Goal: Task Accomplishment & Management: Manage account settings

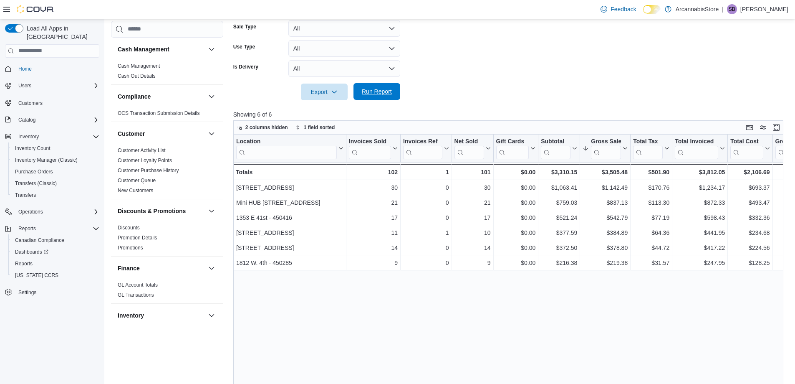
scroll to position [517, 0]
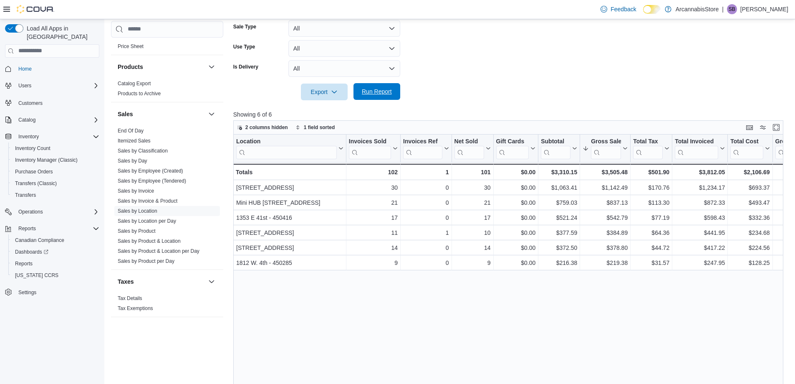
click at [389, 87] on span "Run Report" at bounding box center [377, 91] width 37 height 17
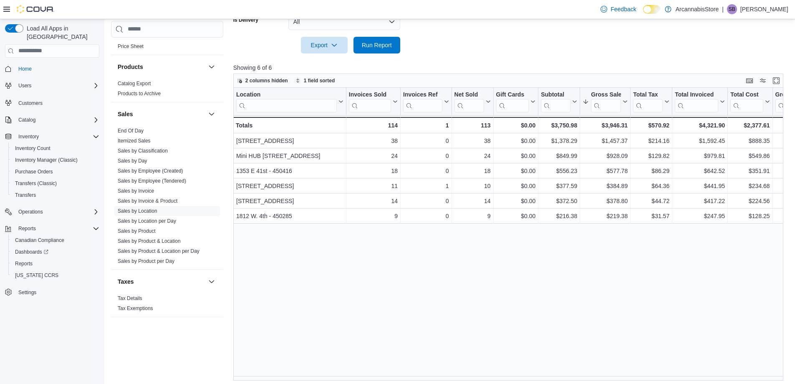
scroll to position [259, 0]
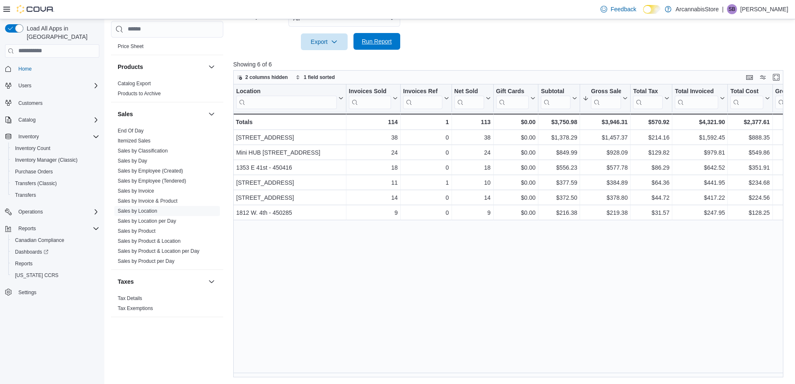
click at [389, 49] on span "Run Report" at bounding box center [377, 41] width 37 height 17
click at [369, 48] on span "Run Report" at bounding box center [377, 41] width 37 height 17
click at [373, 48] on span "Run Report" at bounding box center [377, 41] width 37 height 17
click at [147, 190] on link "Sales by Invoice" at bounding box center [136, 191] width 36 height 6
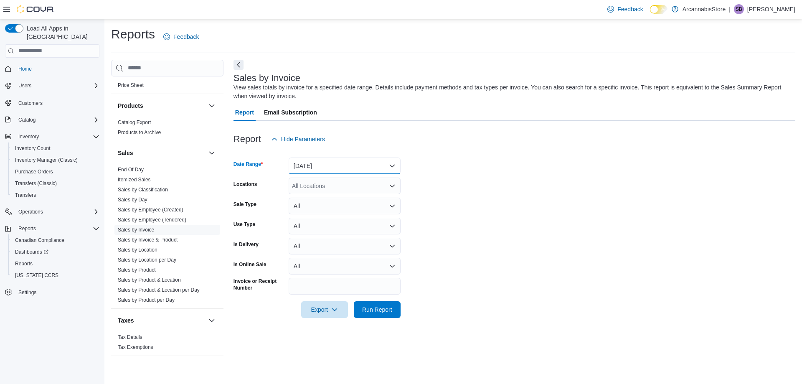
click at [298, 161] on button "[DATE]" at bounding box center [344, 165] width 112 height 17
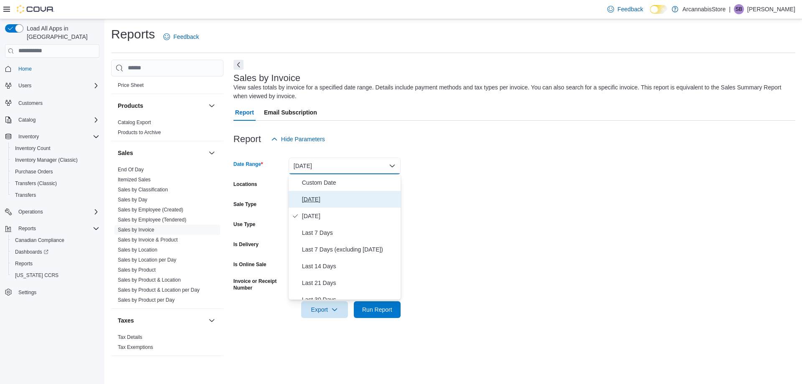
click at [314, 197] on span "[DATE]" at bounding box center [349, 199] width 95 height 10
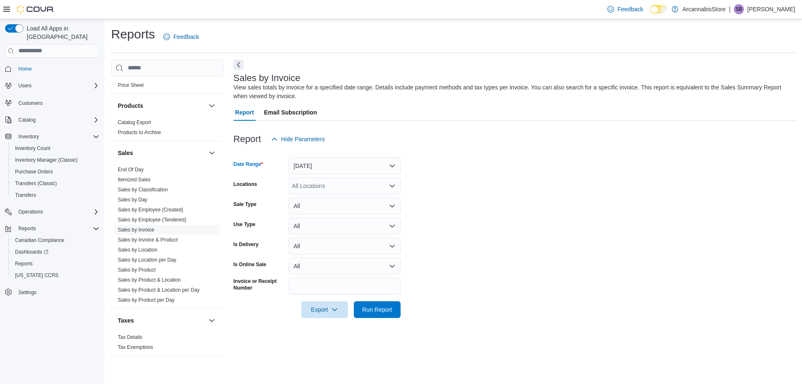
click at [320, 187] on div "All Locations" at bounding box center [344, 185] width 112 height 17
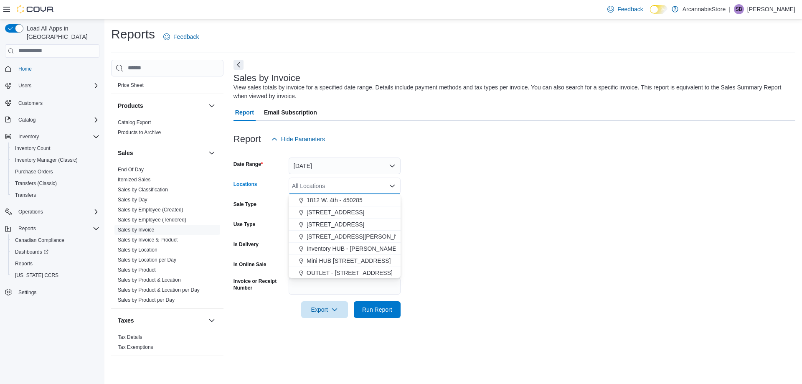
scroll to position [38, 0]
click at [354, 258] on span "Mini HUB [STREET_ADDRESS]" at bounding box center [348, 259] width 84 height 8
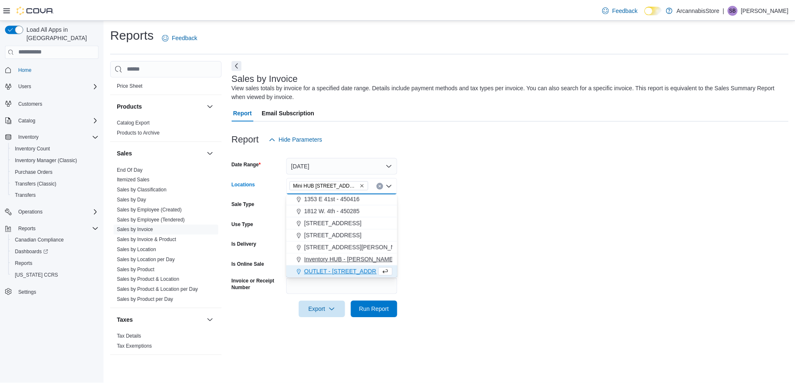
scroll to position [25, 0]
click at [370, 311] on span "Run Report" at bounding box center [377, 309] width 30 height 8
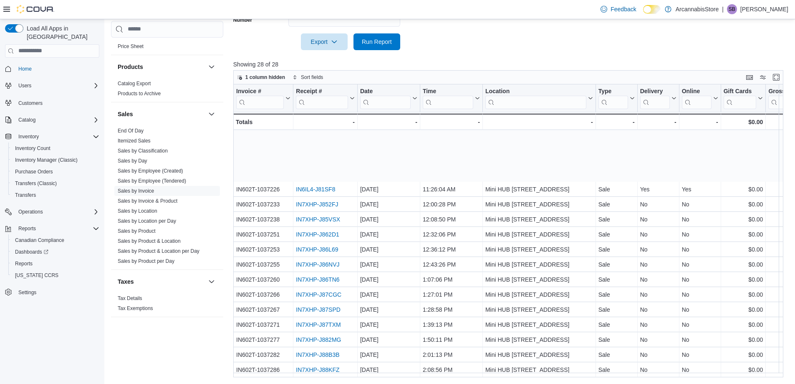
scroll to position [178, 0]
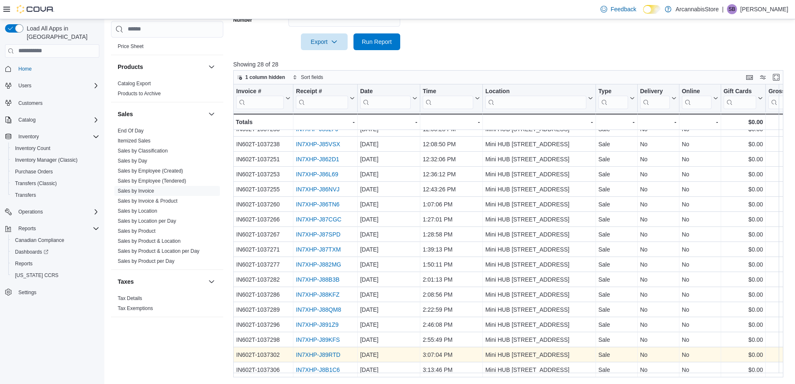
click at [321, 351] on link "IN7XHP-J89RTD" at bounding box center [318, 354] width 44 height 7
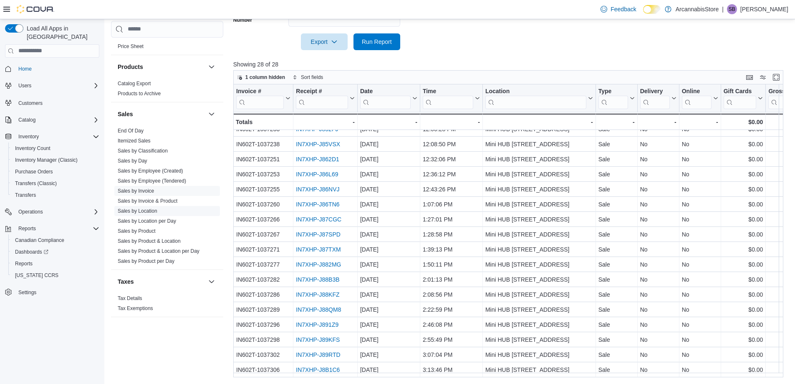
click at [146, 209] on link "Sales by Location" at bounding box center [138, 211] width 40 height 6
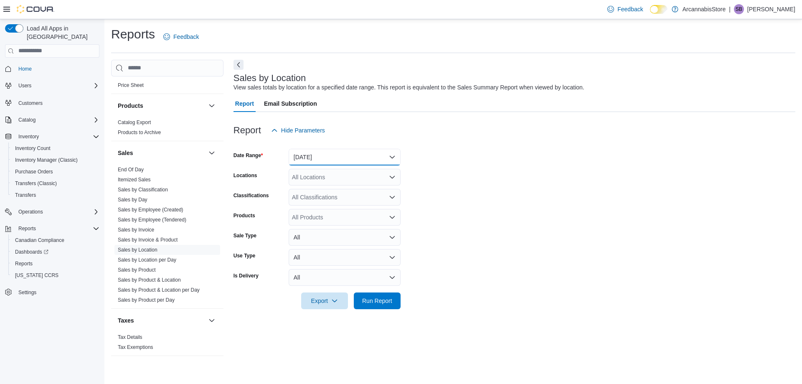
click at [307, 154] on button "[DATE]" at bounding box center [344, 157] width 112 height 17
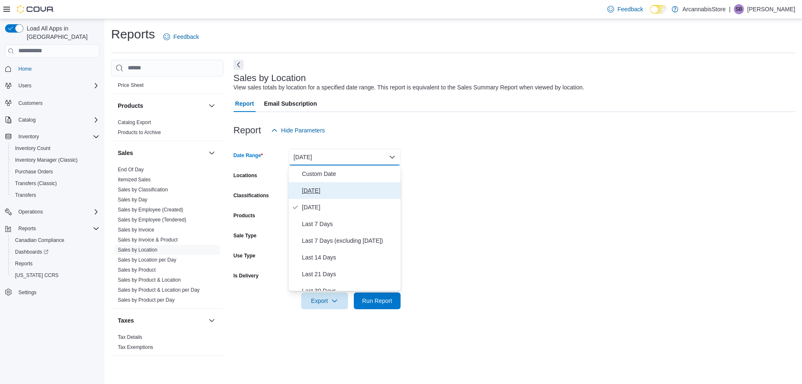
click at [314, 184] on button "[DATE]" at bounding box center [344, 190] width 112 height 17
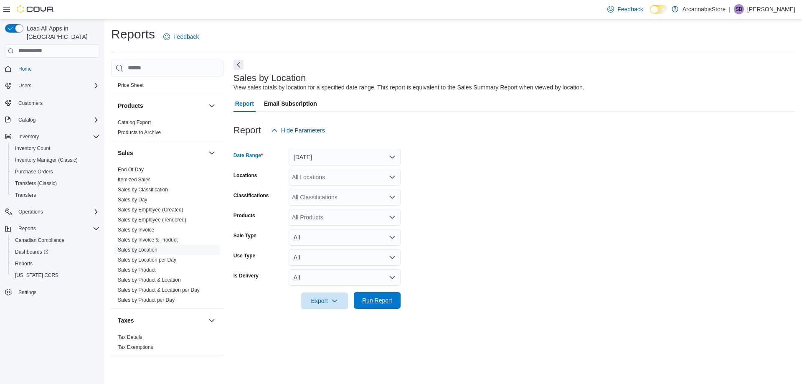
click at [371, 296] on span "Run Report" at bounding box center [377, 300] width 37 height 17
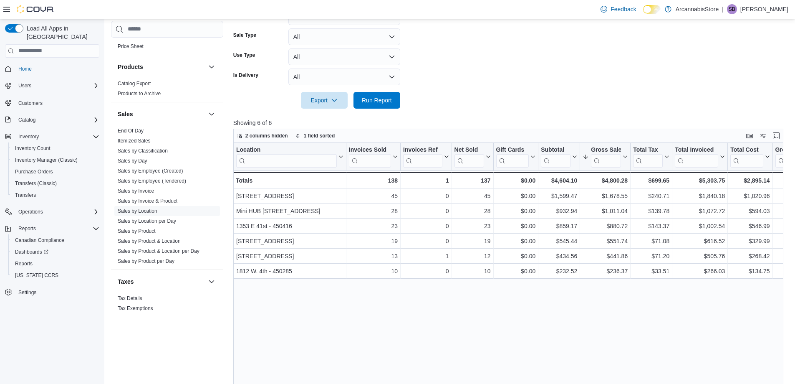
scroll to position [209, 0]
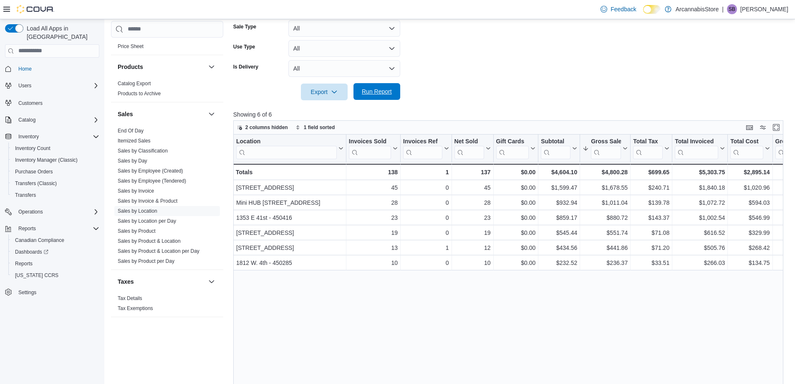
click at [385, 90] on span "Run Report" at bounding box center [377, 91] width 30 height 8
click at [389, 89] on span "Run Report" at bounding box center [377, 91] width 30 height 8
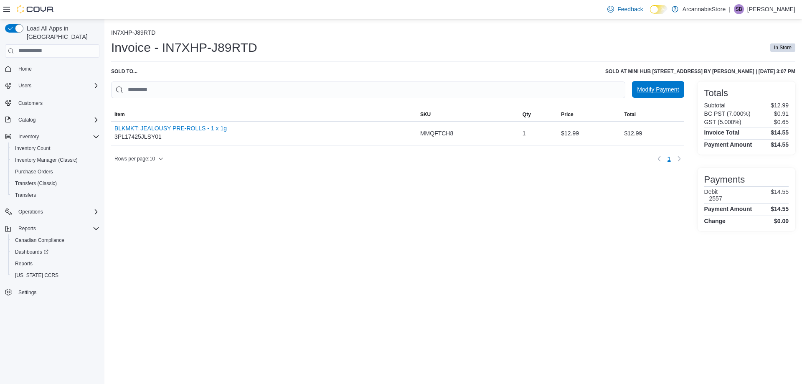
click at [649, 93] on span "Modify Payment" at bounding box center [658, 89] width 42 height 8
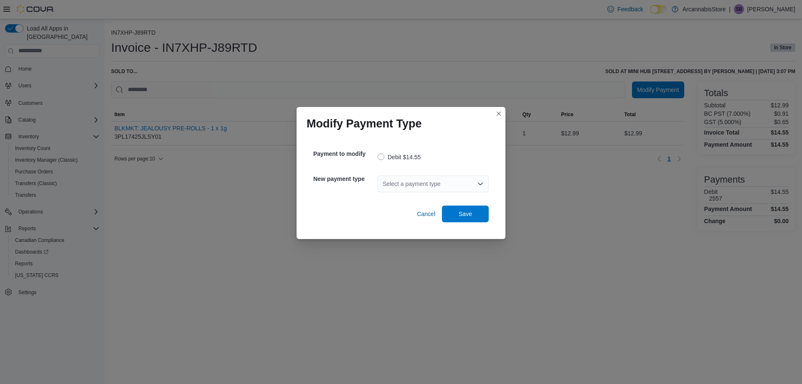
click at [428, 183] on div "Select a payment type" at bounding box center [432, 183] width 111 height 17
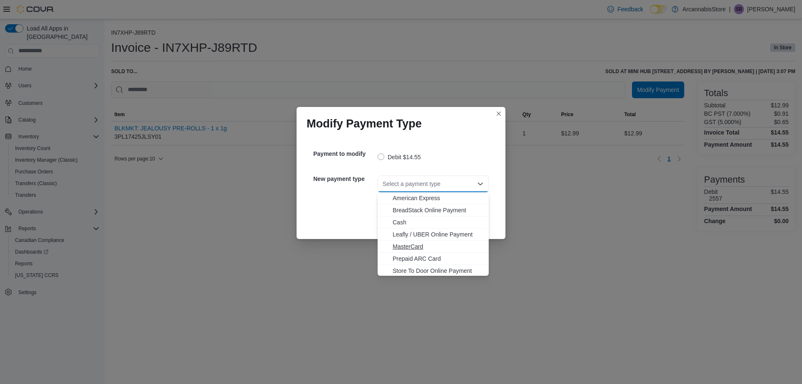
click at [404, 244] on span "MasterCard" at bounding box center [437, 246] width 91 height 8
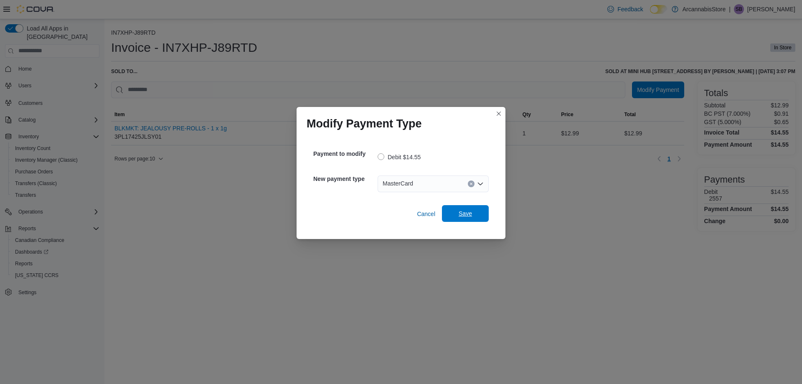
click at [470, 213] on span "Save" at bounding box center [464, 213] width 13 height 8
